Goal: Task Accomplishment & Management: Use online tool/utility

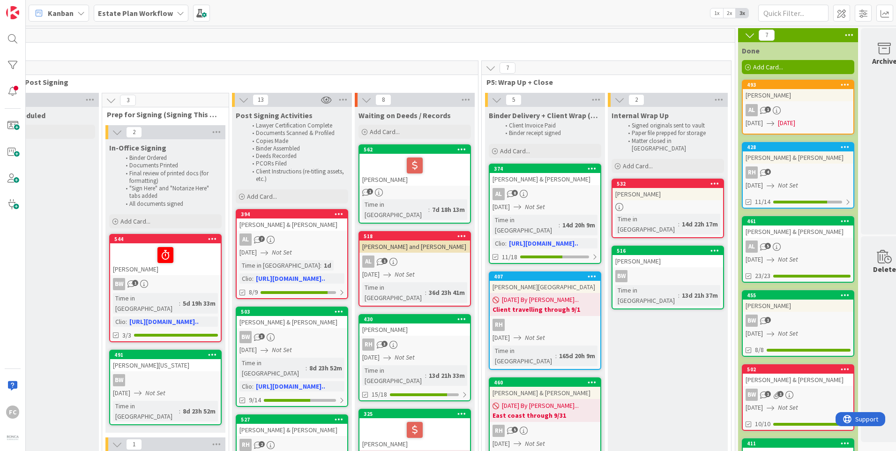
scroll to position [0, 1345]
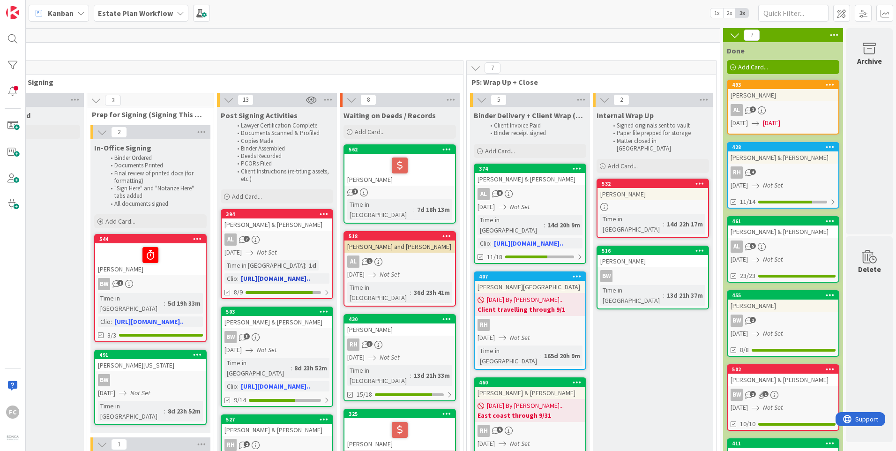
click at [307, 219] on div "[PERSON_NAME] & [PERSON_NAME]" at bounding box center [277, 224] width 111 height 12
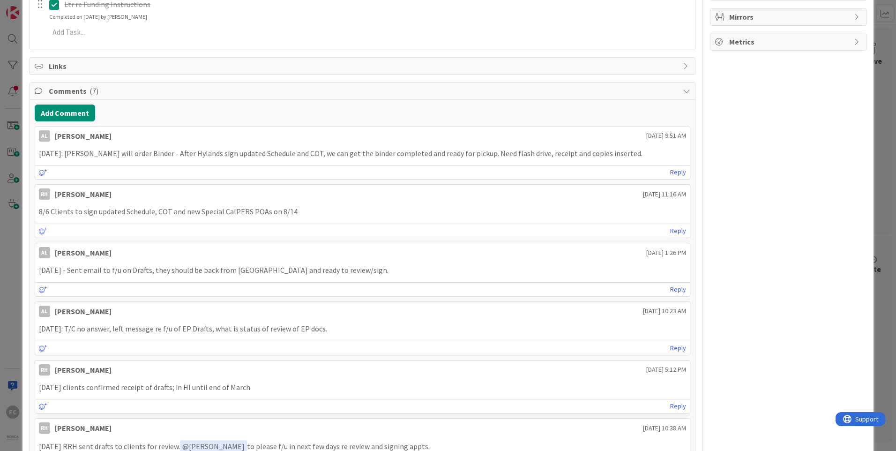
scroll to position [234, 0]
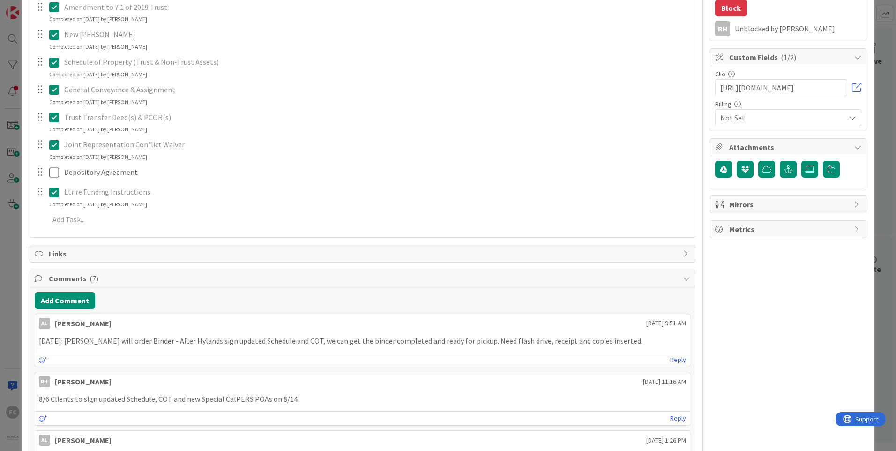
click at [101, 278] on span "Comments ( 7 )" at bounding box center [364, 278] width 630 height 11
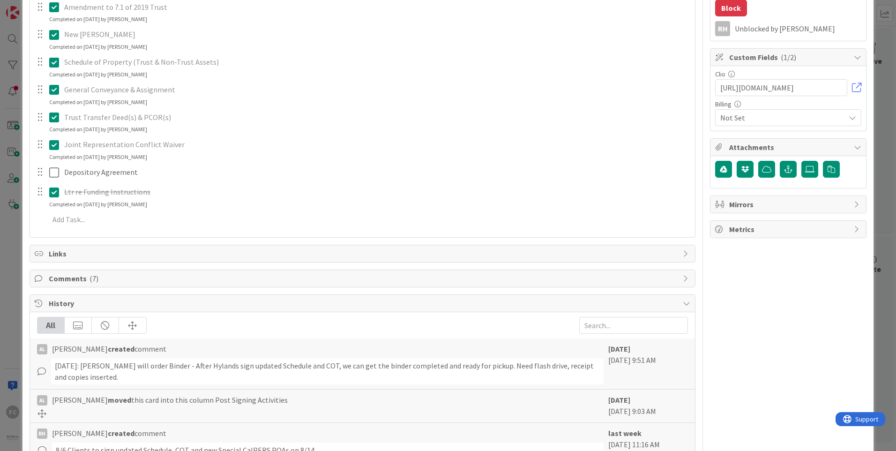
click at [101, 278] on span "Comments ( 7 )" at bounding box center [364, 278] width 630 height 11
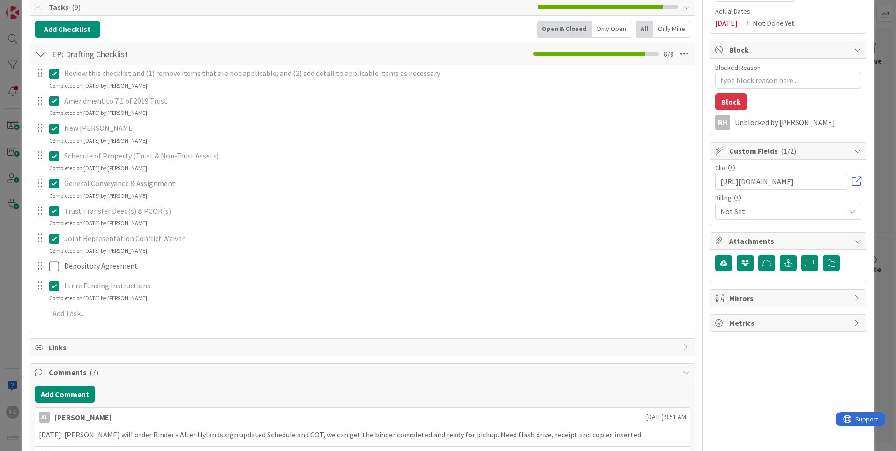
scroll to position [188, 0]
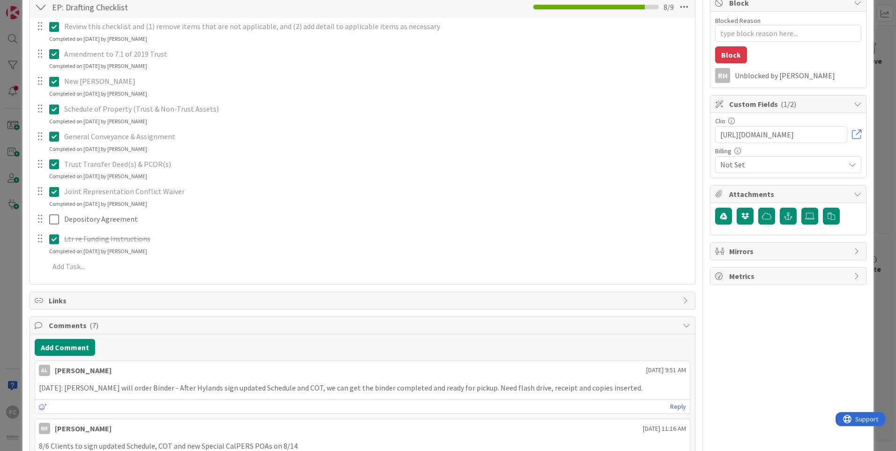
click at [798, 254] on span "Mirrors" at bounding box center [789, 251] width 120 height 11
click at [781, 326] on div "AL Owner RH EP Related Dates Planned Dates [DATE] Not Set Actual Dates [DATE] N…" at bounding box center [788, 441] width 157 height 1185
click at [788, 343] on span "Metrics" at bounding box center [789, 348] width 120 height 11
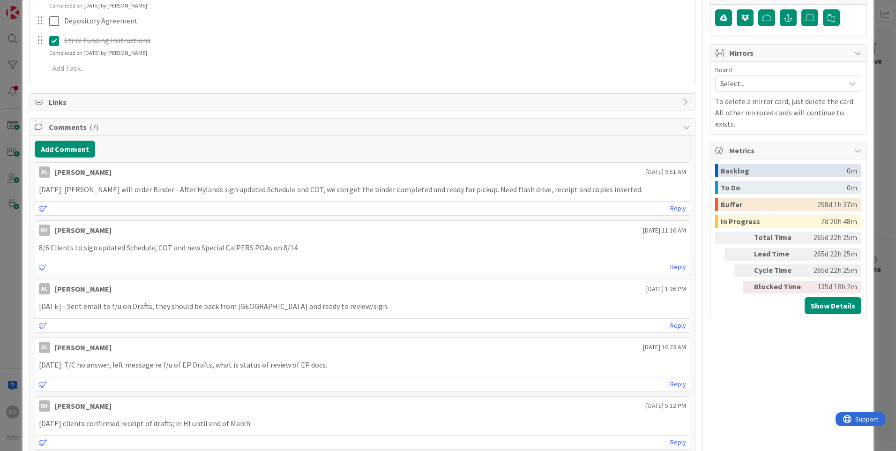
scroll to position [375, 0]
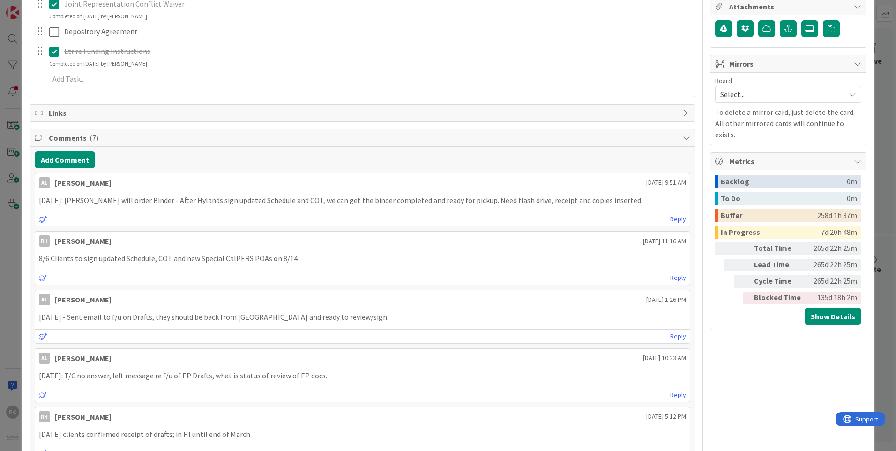
click at [766, 156] on span "Metrics" at bounding box center [789, 161] width 120 height 11
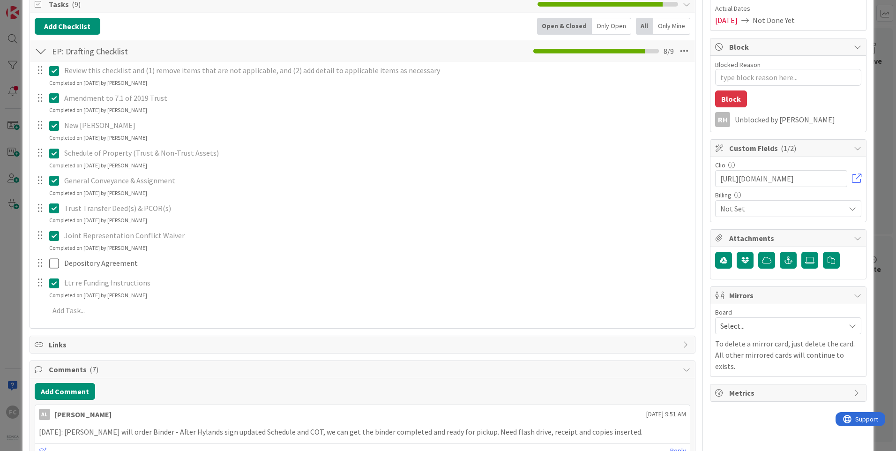
scroll to position [141, 0]
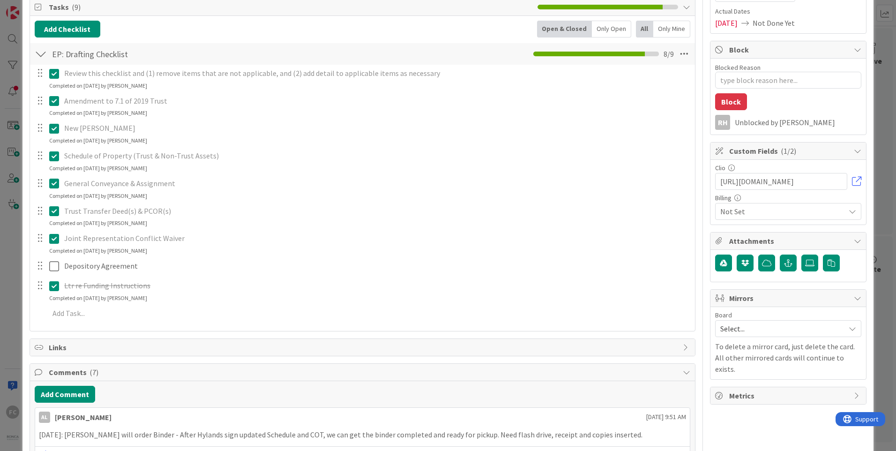
click at [781, 155] on span "( 1/2 )" at bounding box center [788, 150] width 15 height 9
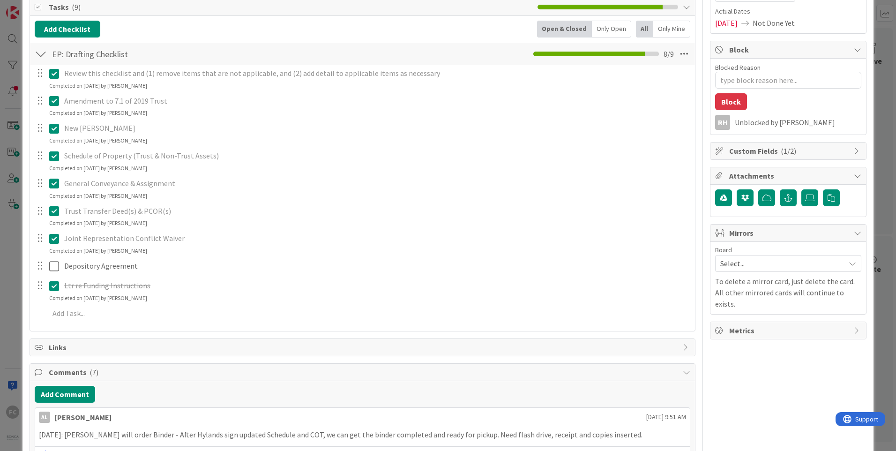
click at [782, 143] on div "Custom Fields ( 1/2 )" at bounding box center [789, 151] width 156 height 17
type textarea "x"
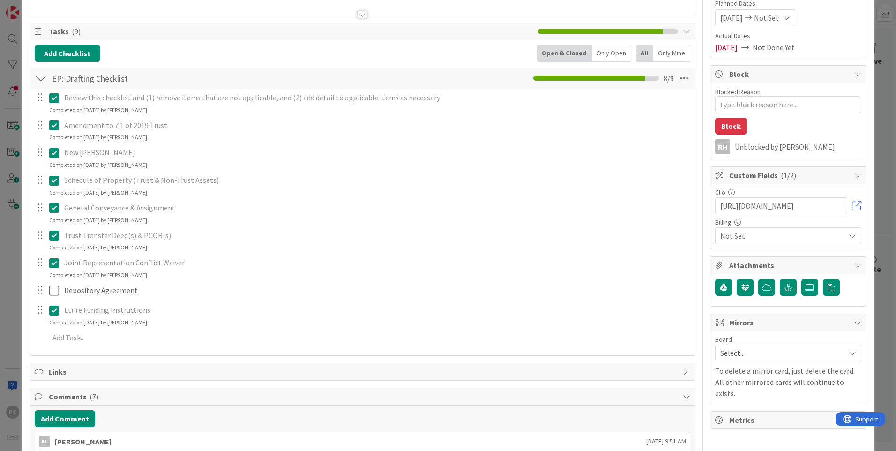
scroll to position [0, 0]
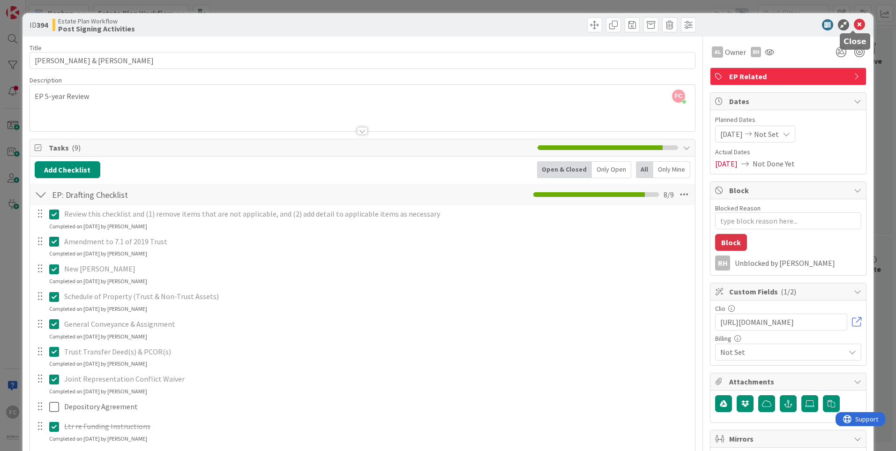
click at [854, 21] on icon at bounding box center [859, 24] width 11 height 11
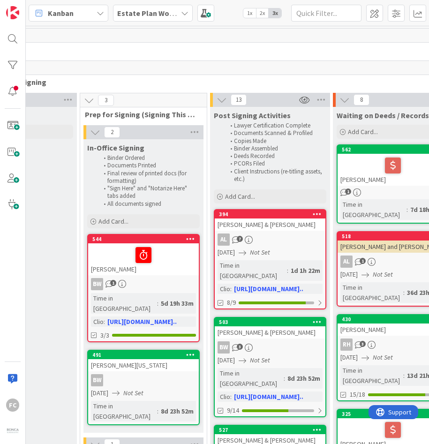
scroll to position [47, 1345]
